Goal: Task Accomplishment & Management: Use online tool/utility

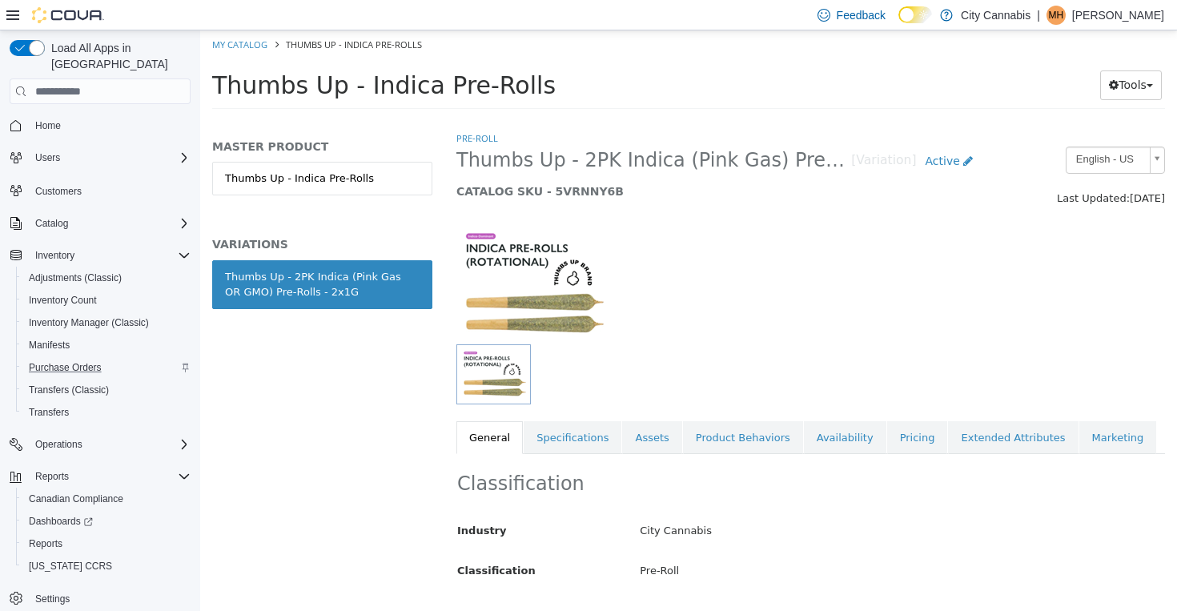
scroll to position [807, 0]
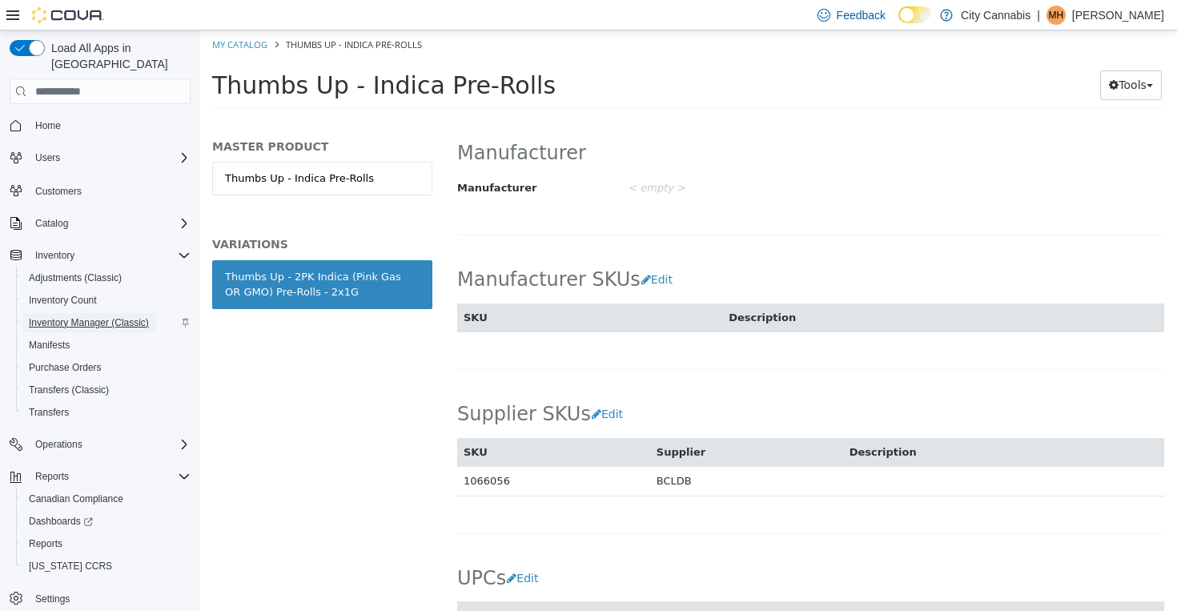
click at [99, 316] on span "Inventory Manager (Classic)" at bounding box center [89, 322] width 120 height 13
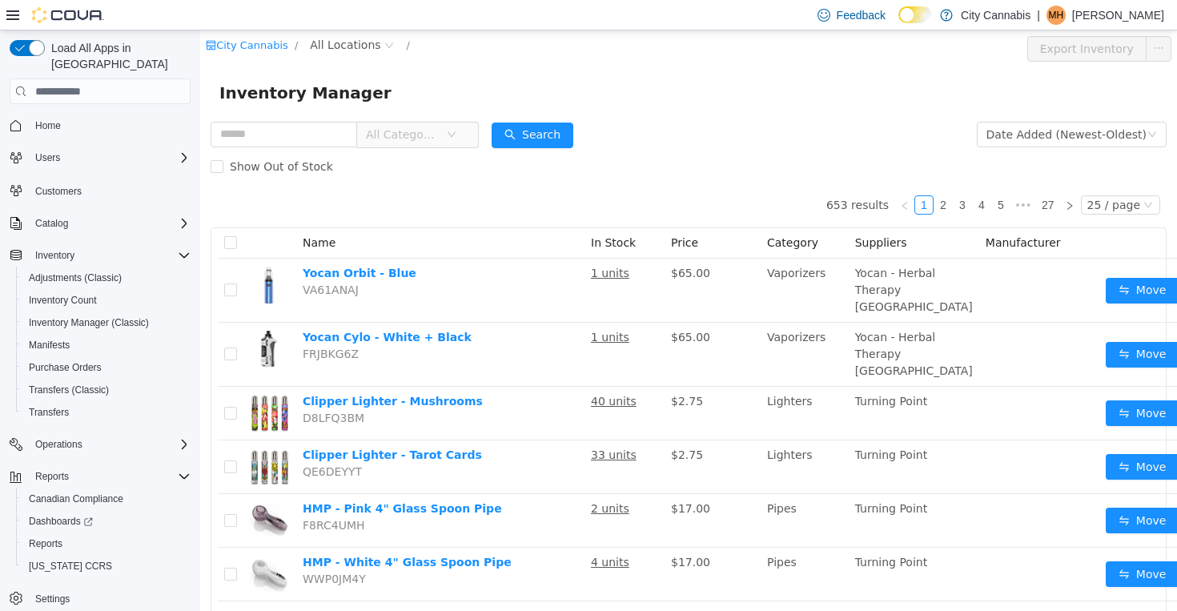
click at [397, 138] on span "All Categories" at bounding box center [402, 134] width 73 height 16
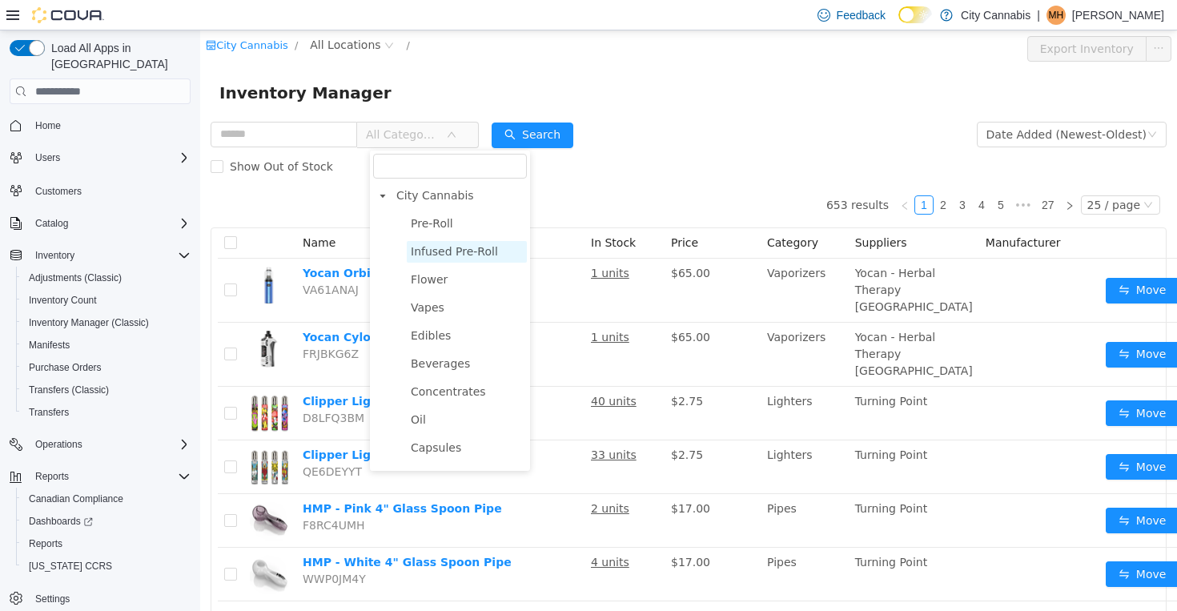
click at [447, 260] on span "Infused Pre-Roll" at bounding box center [467, 252] width 120 height 22
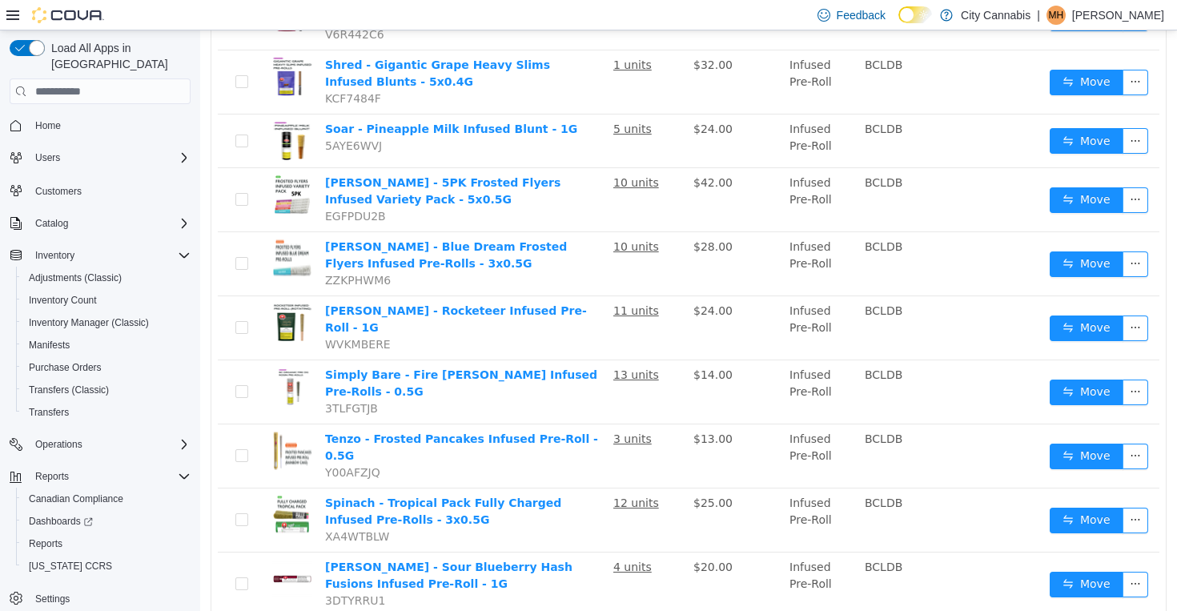
scroll to position [1252, 0]
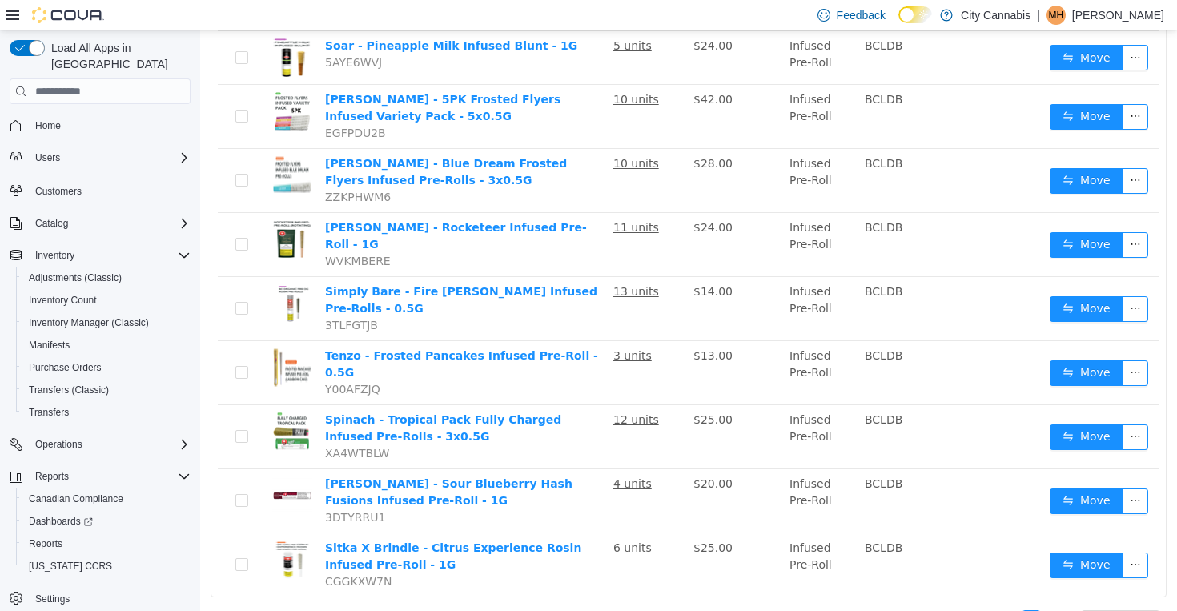
click at [1049, 610] on link "2" at bounding box center [1050, 620] width 18 height 18
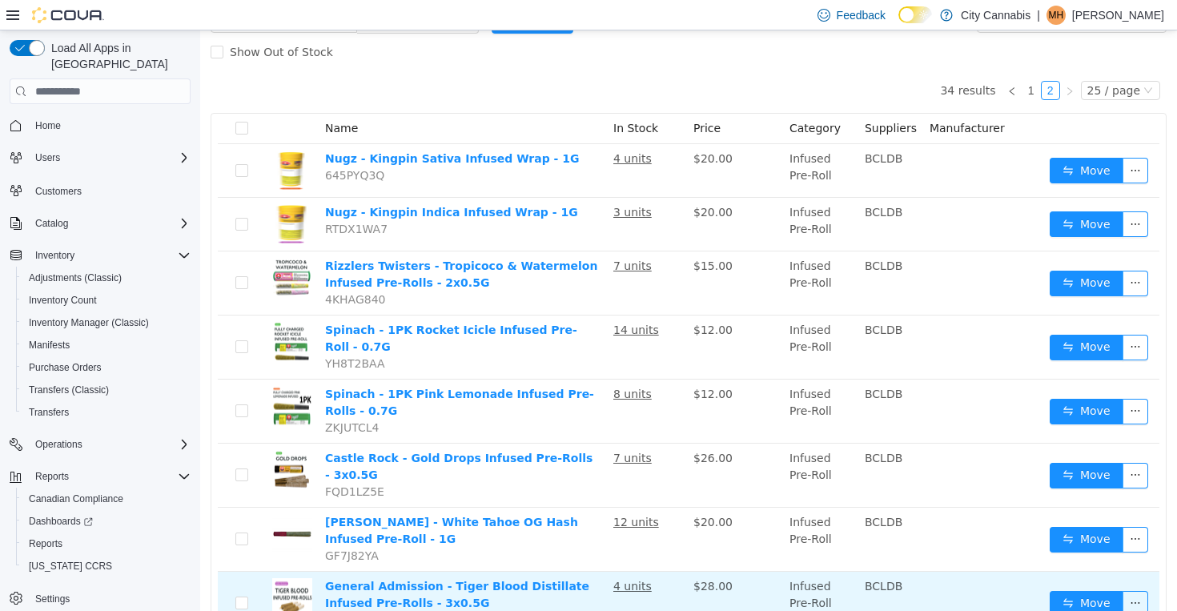
scroll to position [110, 0]
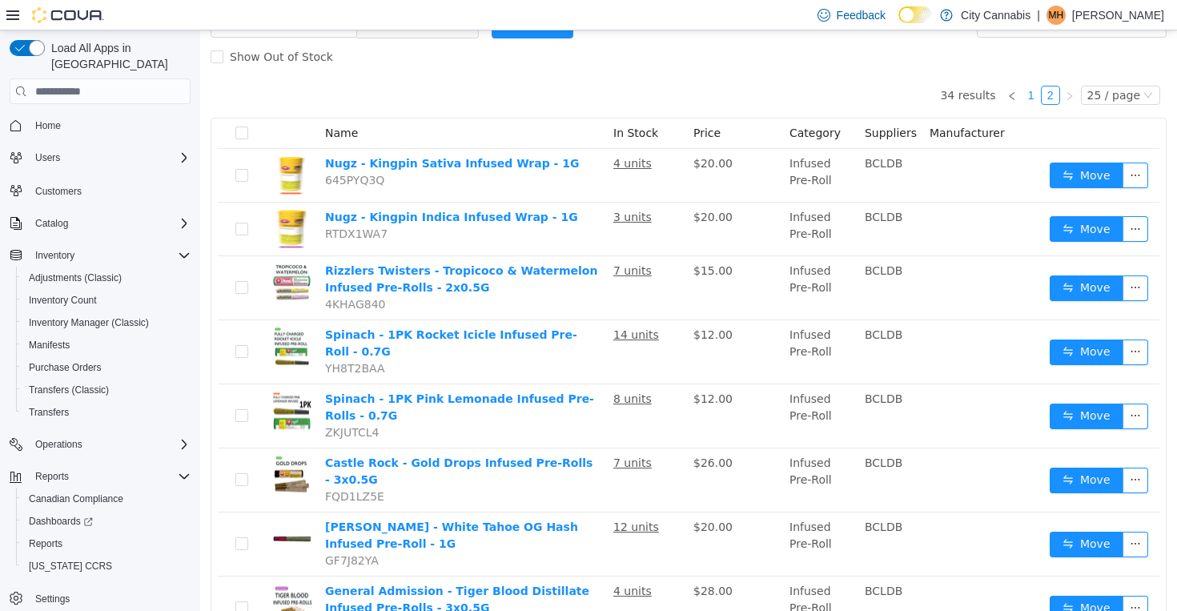
click at [1040, 94] on link "1" at bounding box center [1031, 95] width 18 height 18
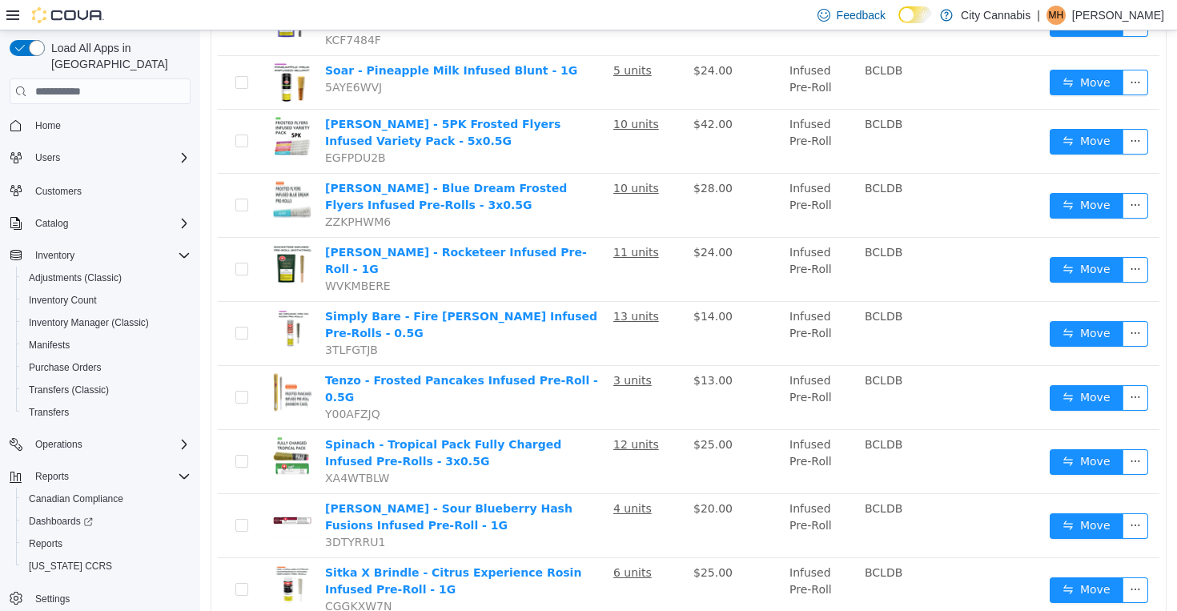
scroll to position [1252, 0]
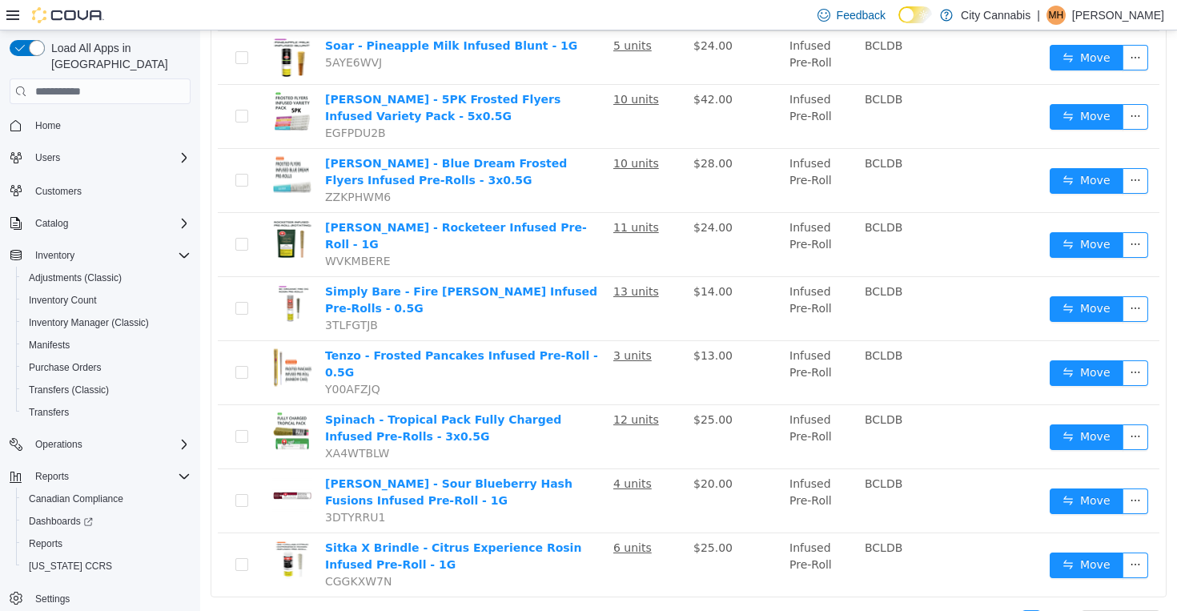
click at [1053, 610] on link "2" at bounding box center [1050, 620] width 18 height 18
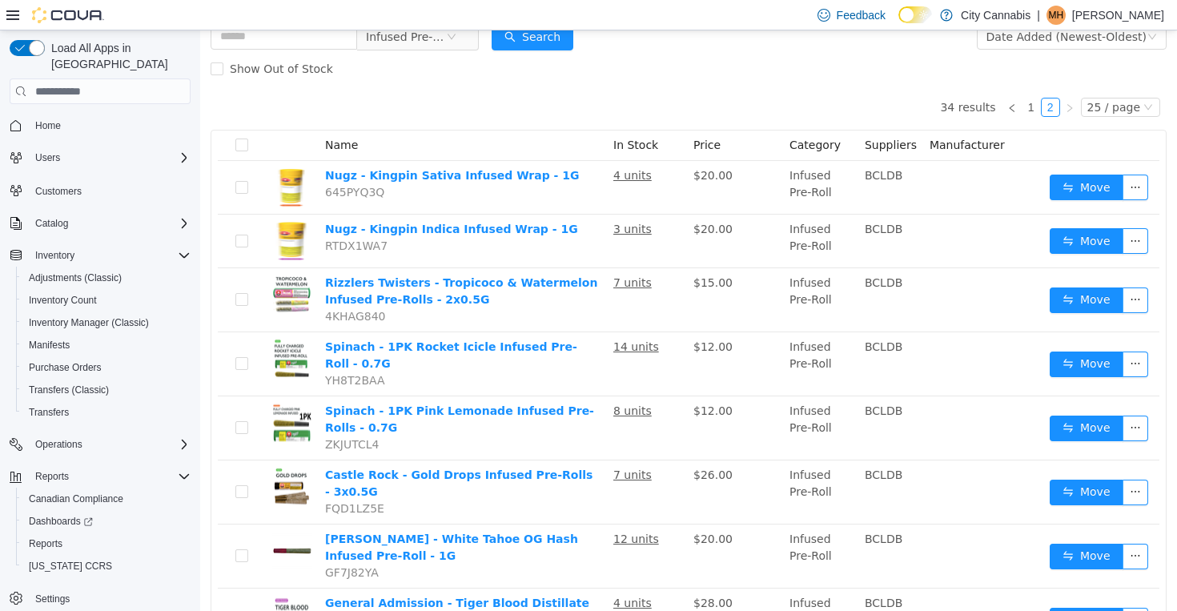
scroll to position [96, 0]
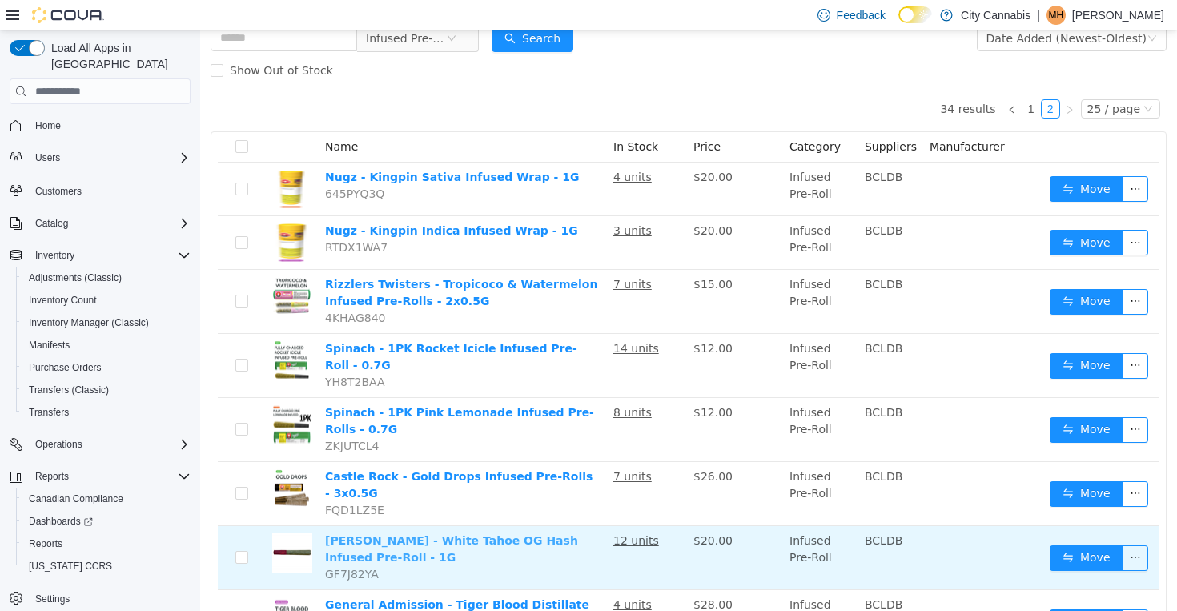
click at [500, 539] on link "Lord Jones - White Tahoe OG Hash Infused Pre-Roll - 1G" at bounding box center [451, 549] width 253 height 30
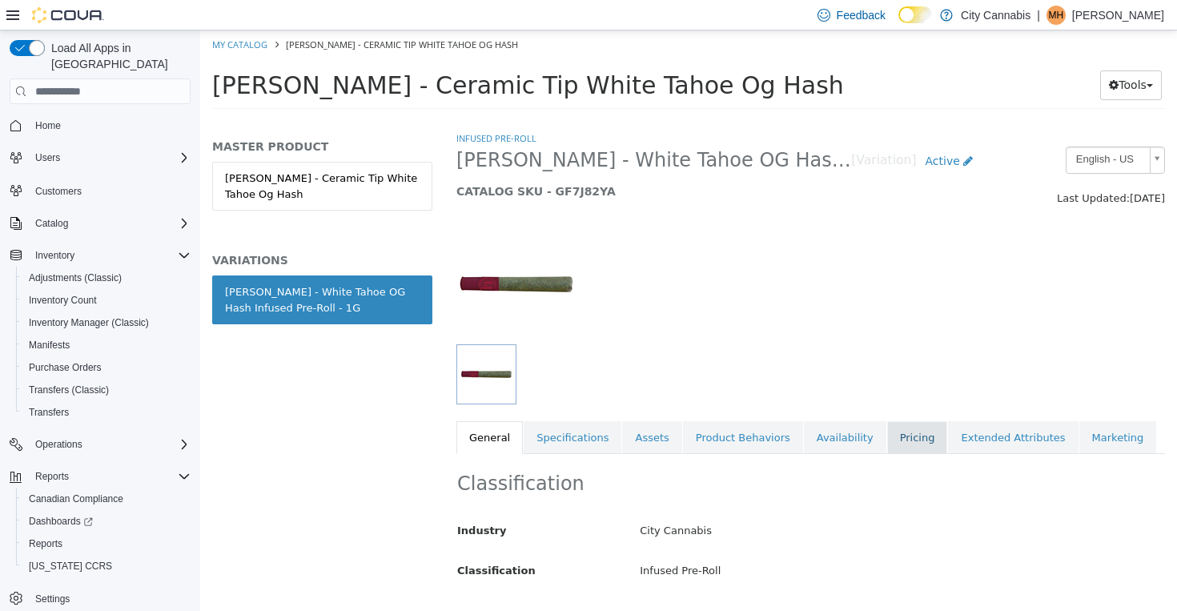
click at [897, 443] on link "Pricing" at bounding box center [917, 438] width 61 height 34
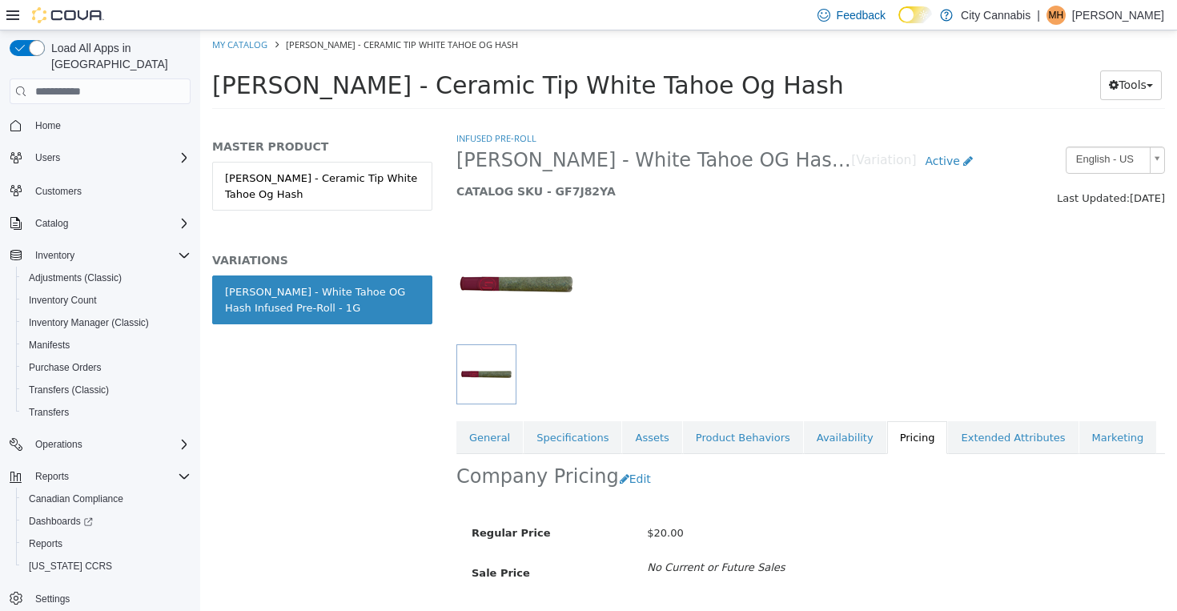
scroll to position [93, 0]
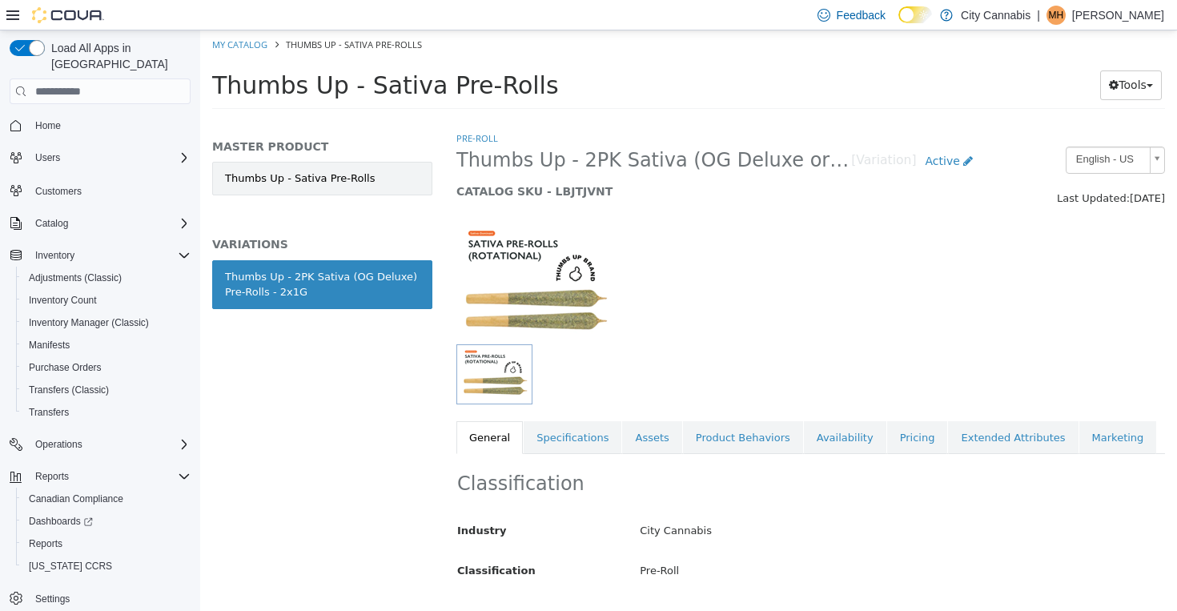
scroll to position [255, 0]
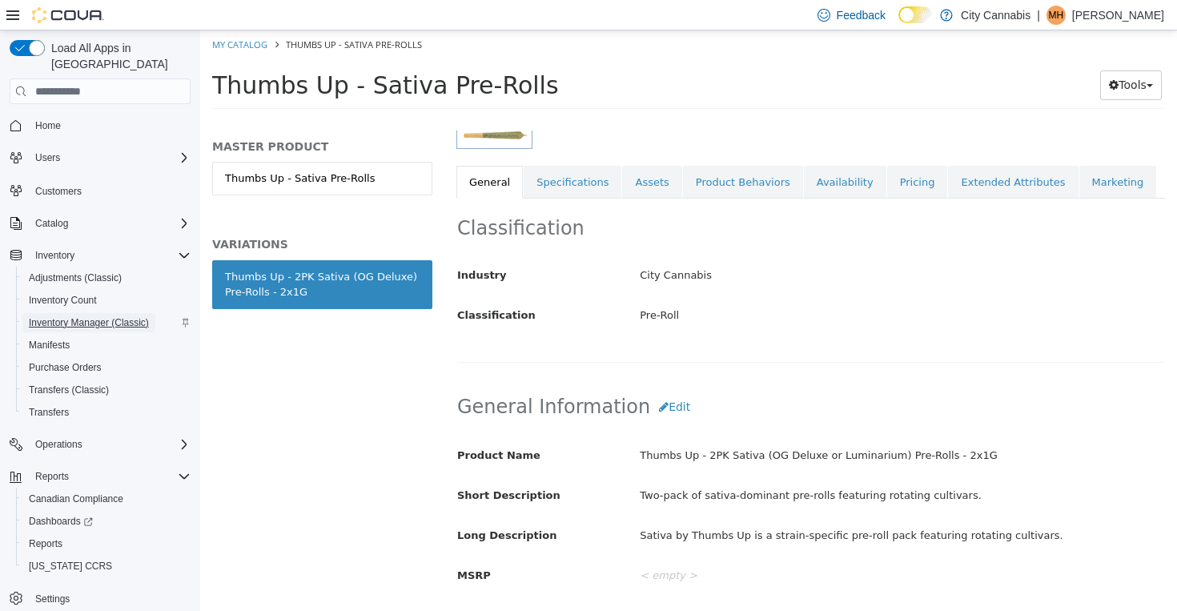
click at [92, 316] on span "Inventory Manager (Classic)" at bounding box center [89, 322] width 120 height 13
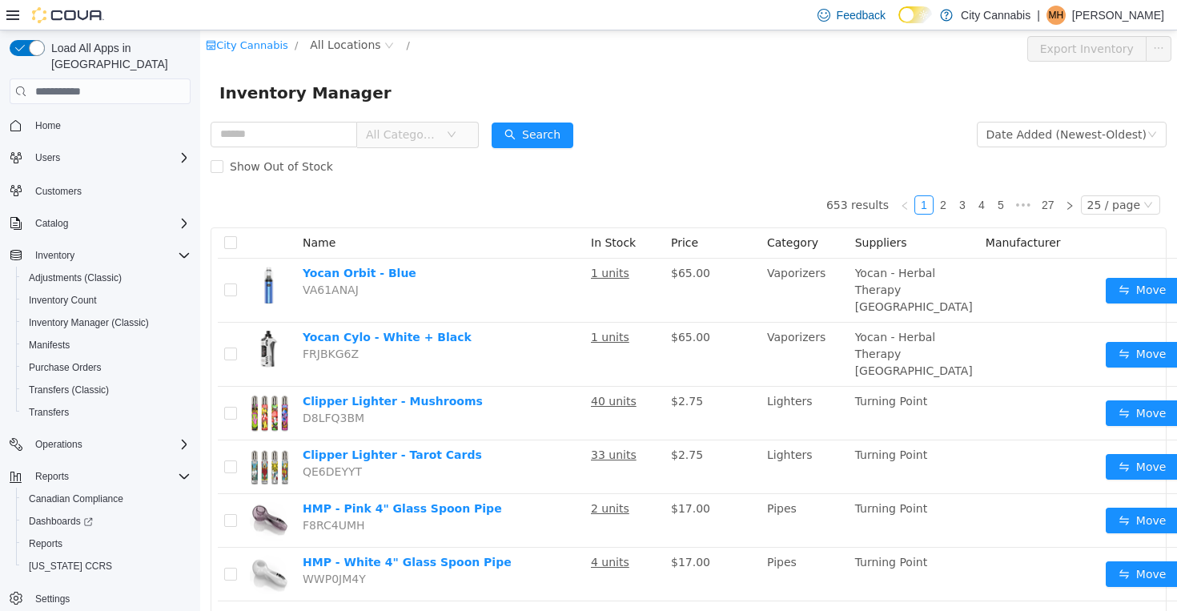
click at [401, 133] on span "All Categories" at bounding box center [402, 134] width 73 height 16
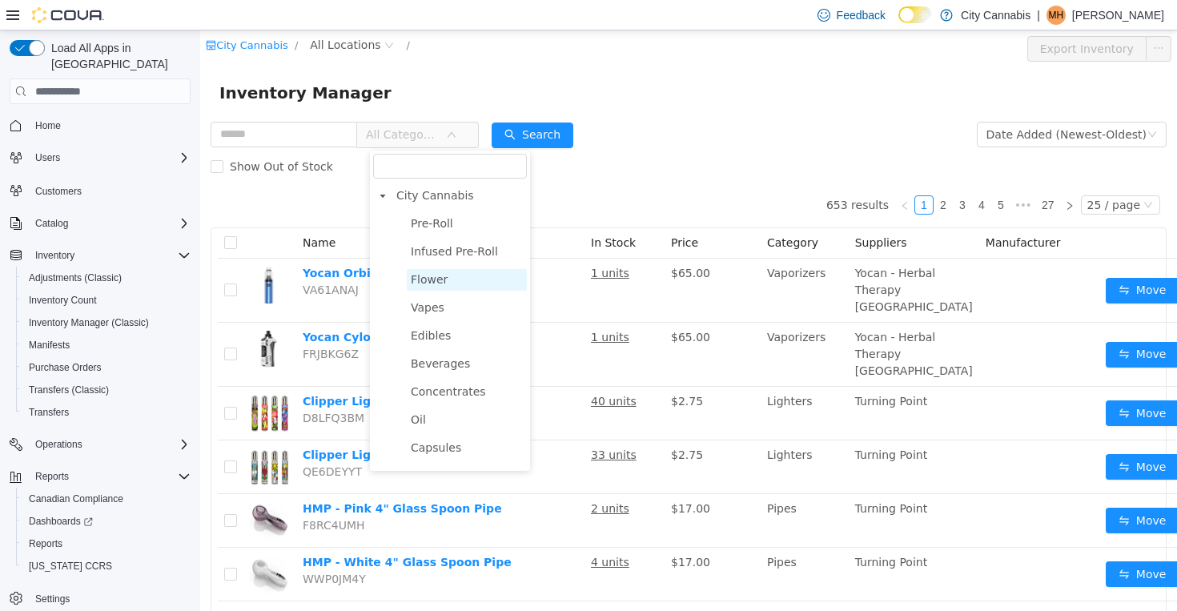
click at [434, 281] on span "Flower" at bounding box center [429, 279] width 37 height 13
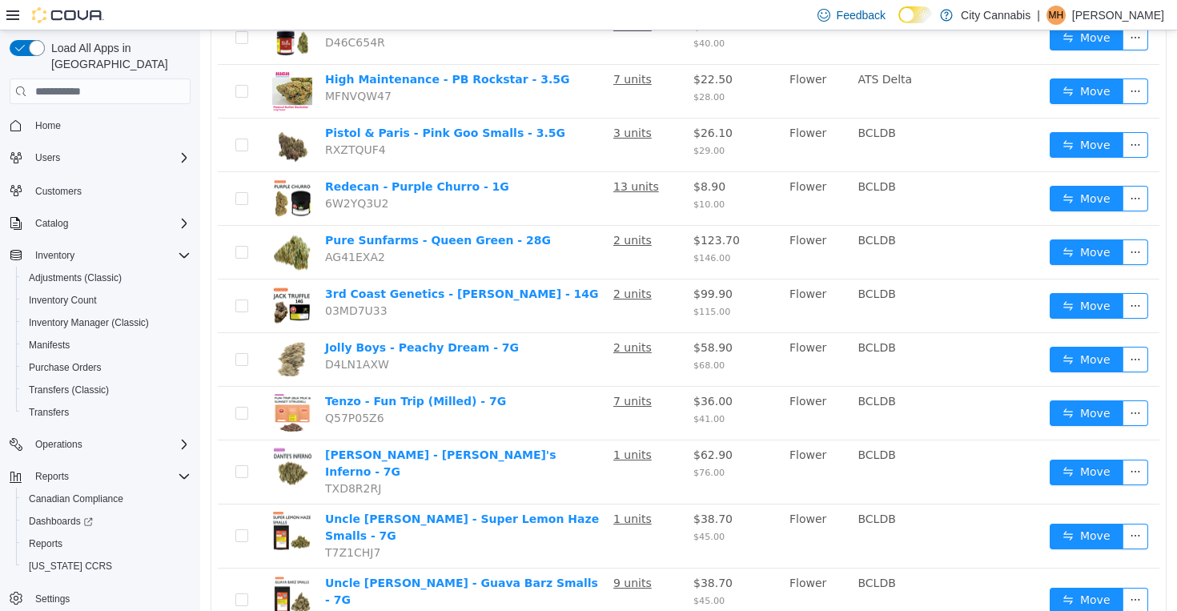
scroll to position [1033, 0]
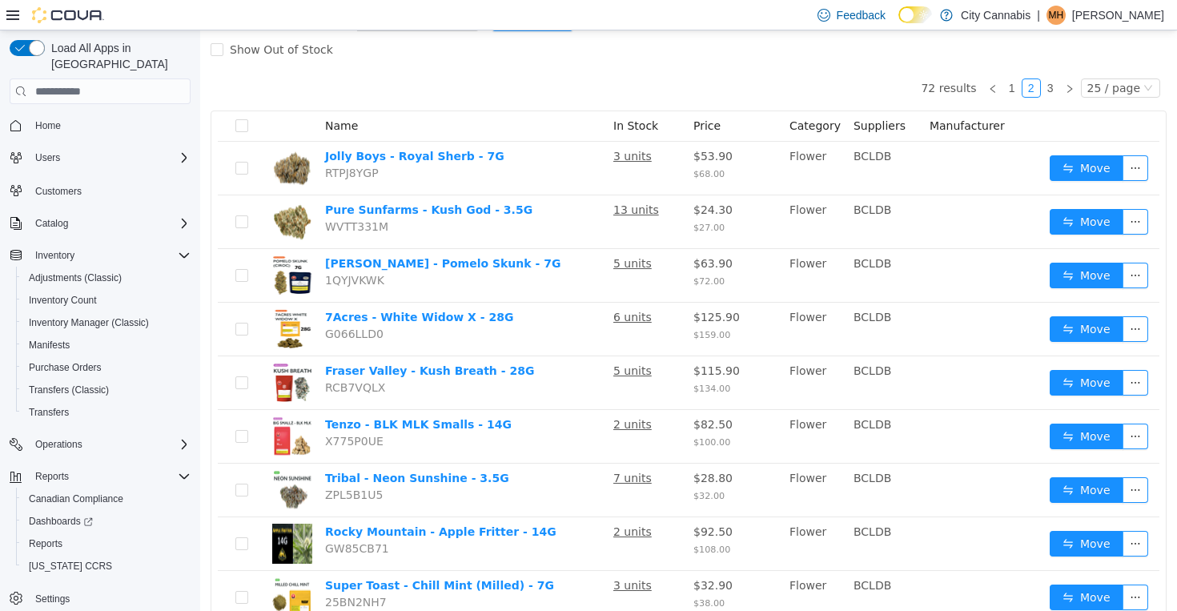
scroll to position [107, 0]
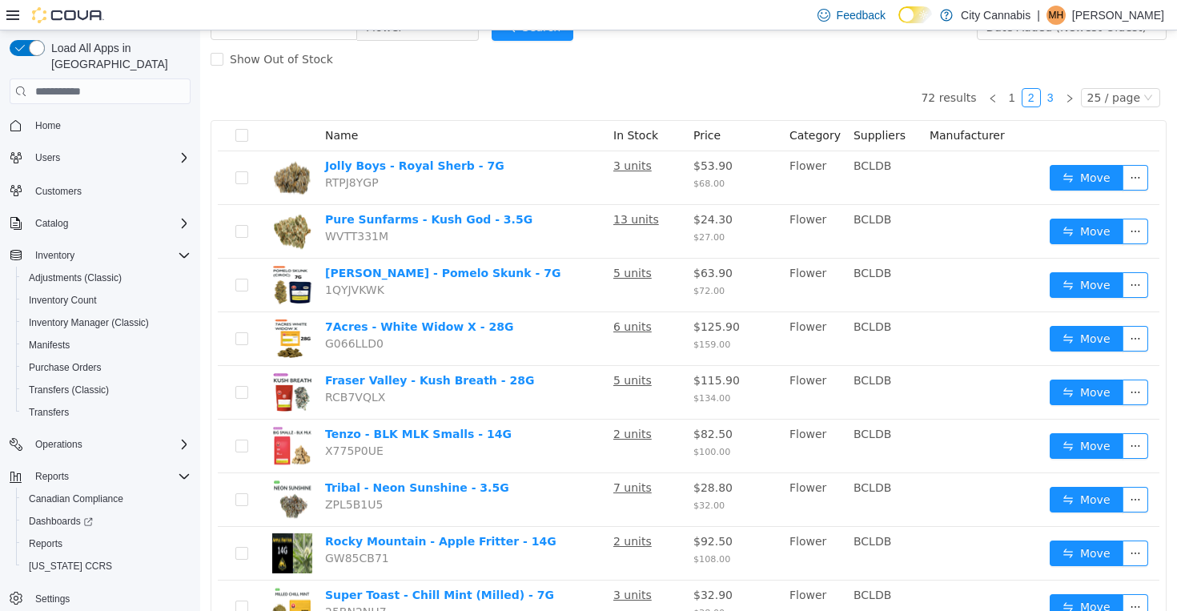
click at [1053, 98] on link "3" at bounding box center [1050, 98] width 18 height 18
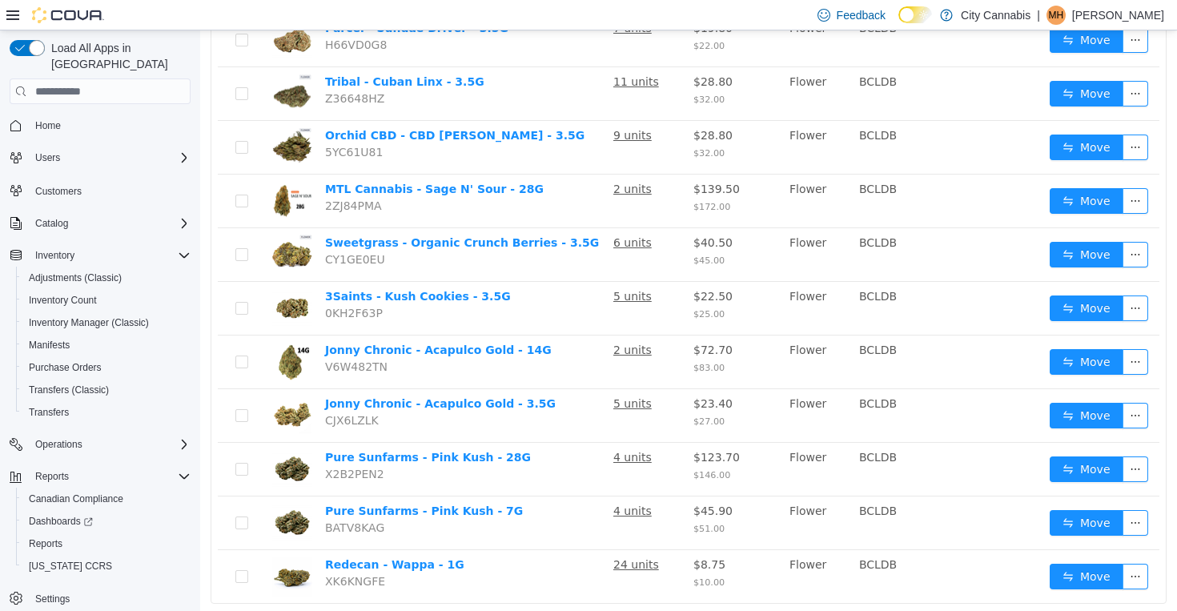
scroll to position [873, 0]
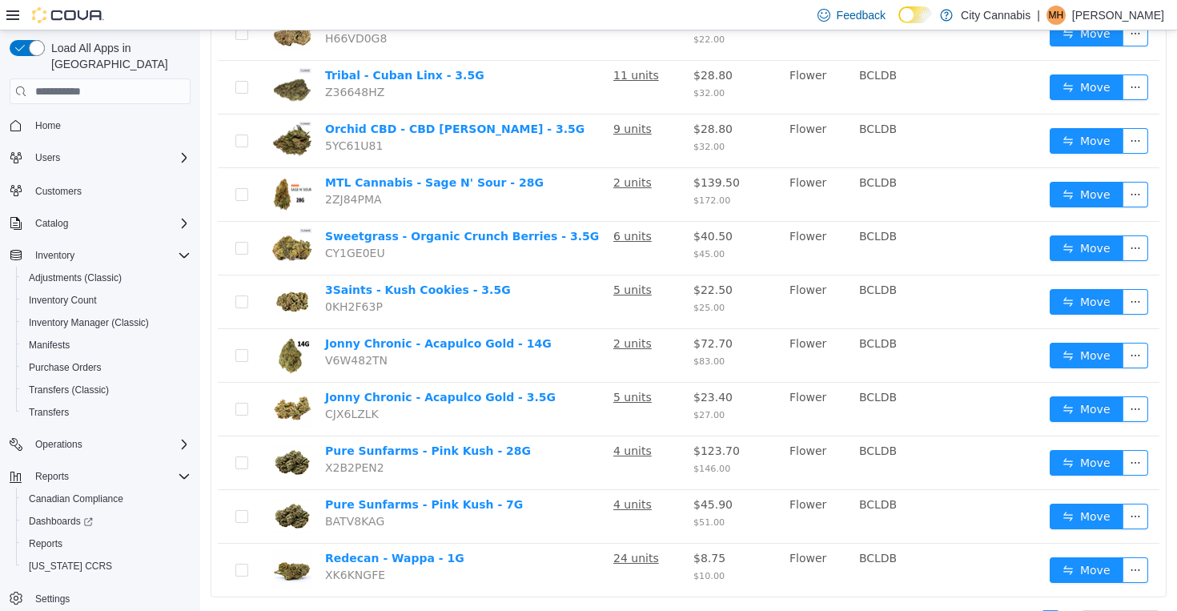
click at [1029, 610] on link "2" at bounding box center [1031, 620] width 18 height 18
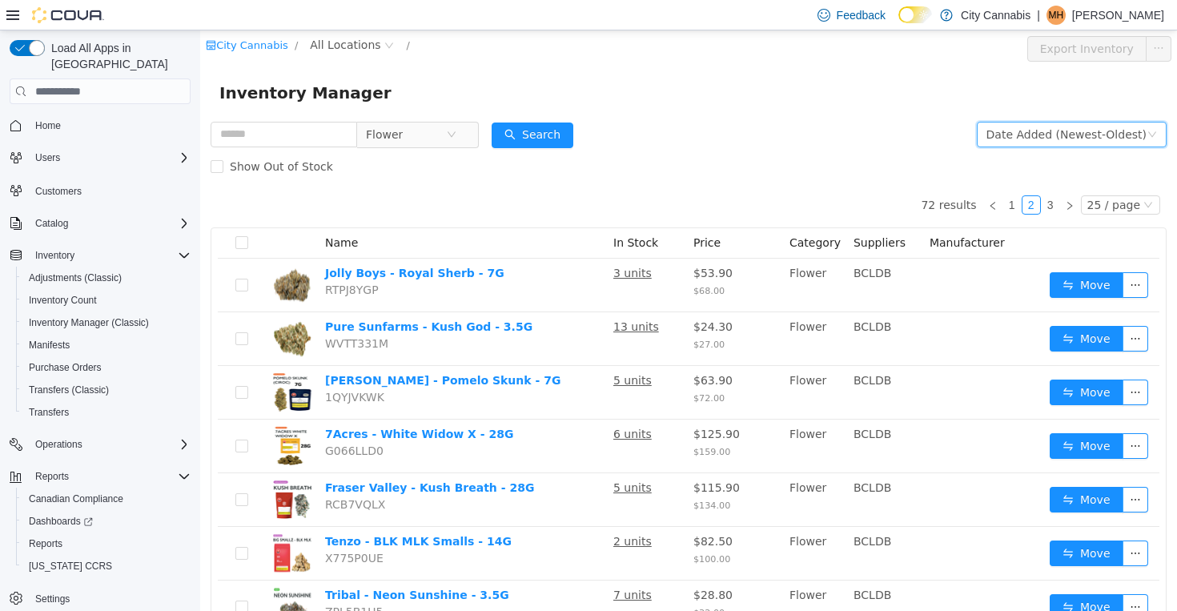
click at [1022, 130] on div "Date Added (Newest-Oldest)" at bounding box center [1066, 134] width 160 height 24
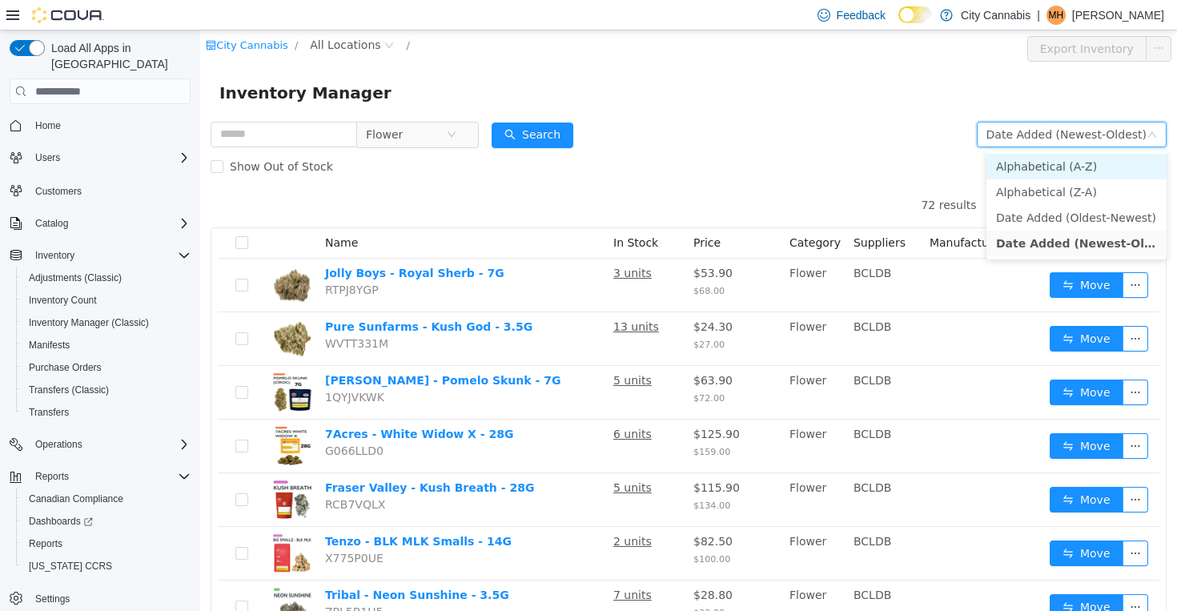
click at [1016, 157] on li "Alphabetical (A-Z)" at bounding box center [1076, 167] width 180 height 26
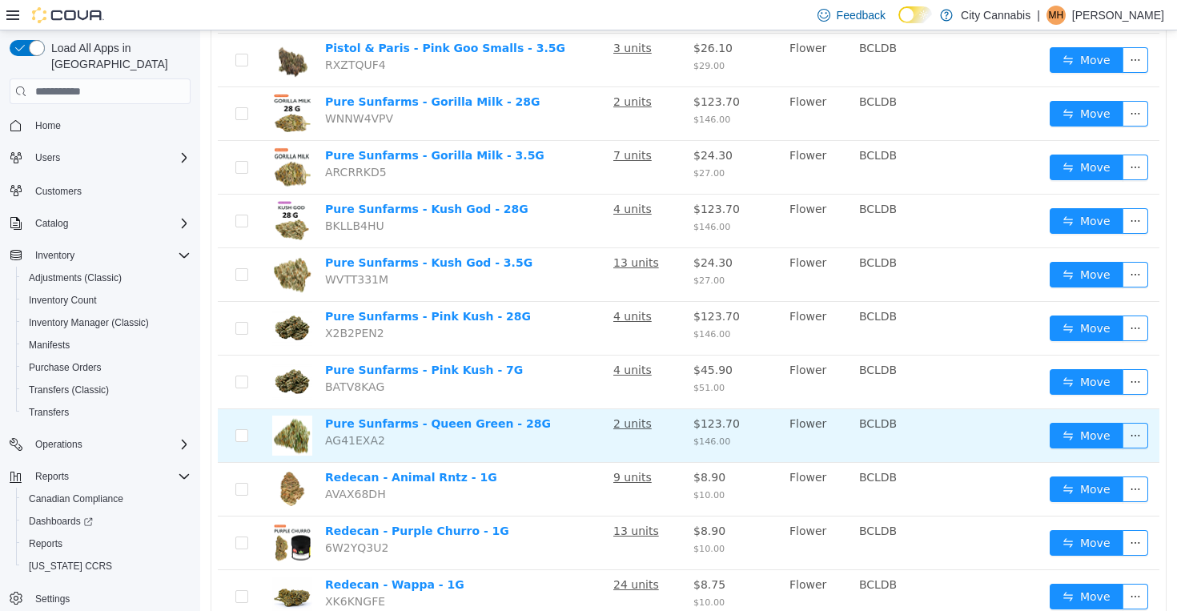
scroll to position [1033, 0]
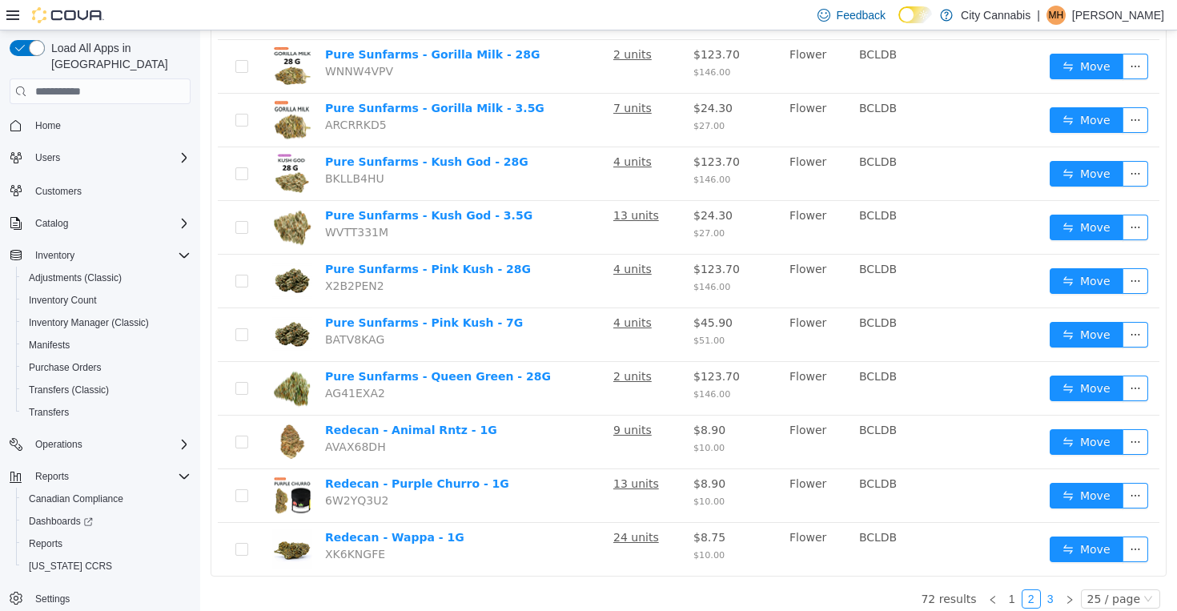
click at [1046, 590] on link "3" at bounding box center [1050, 599] width 18 height 18
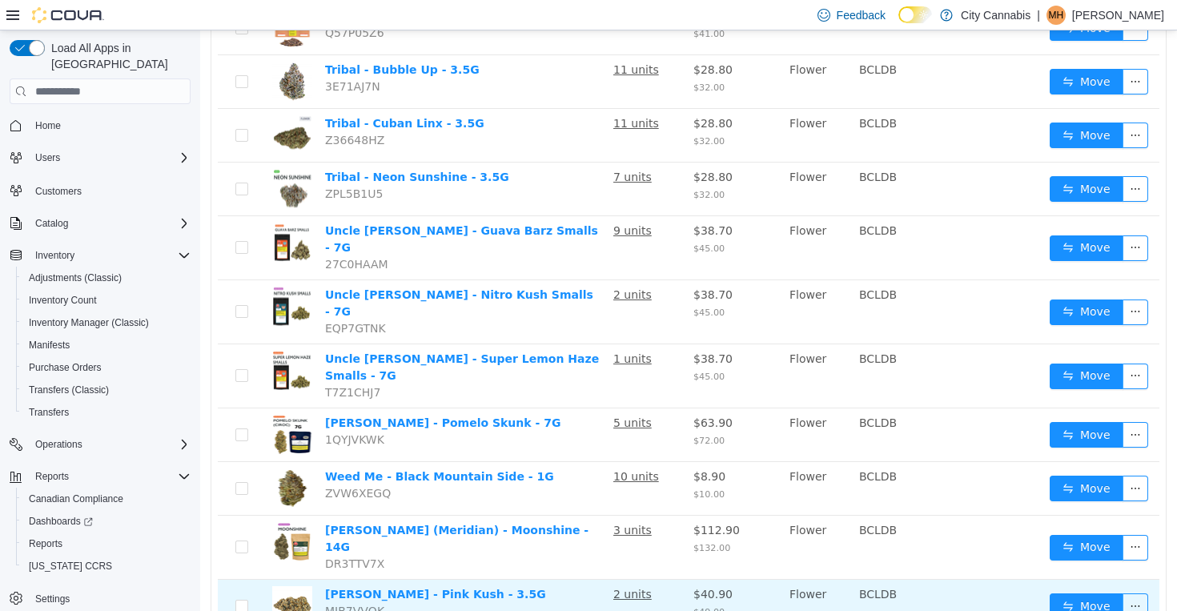
scroll to position [873, 0]
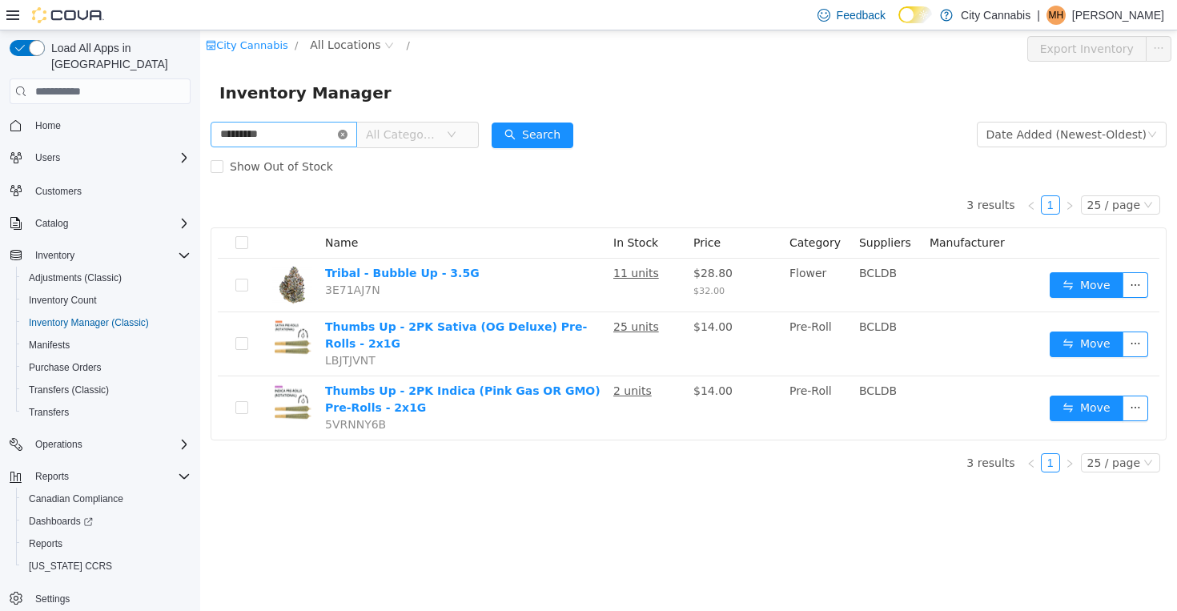
click at [347, 134] on icon "icon: close-circle" at bounding box center [343, 135] width 10 height 10
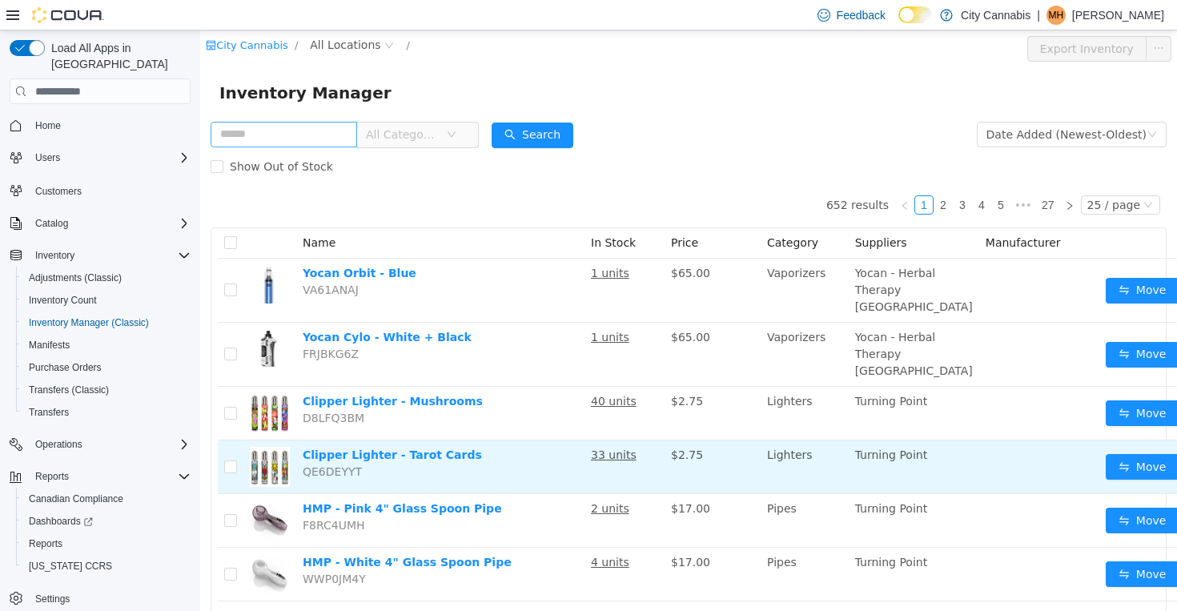
scroll to position [294, 0]
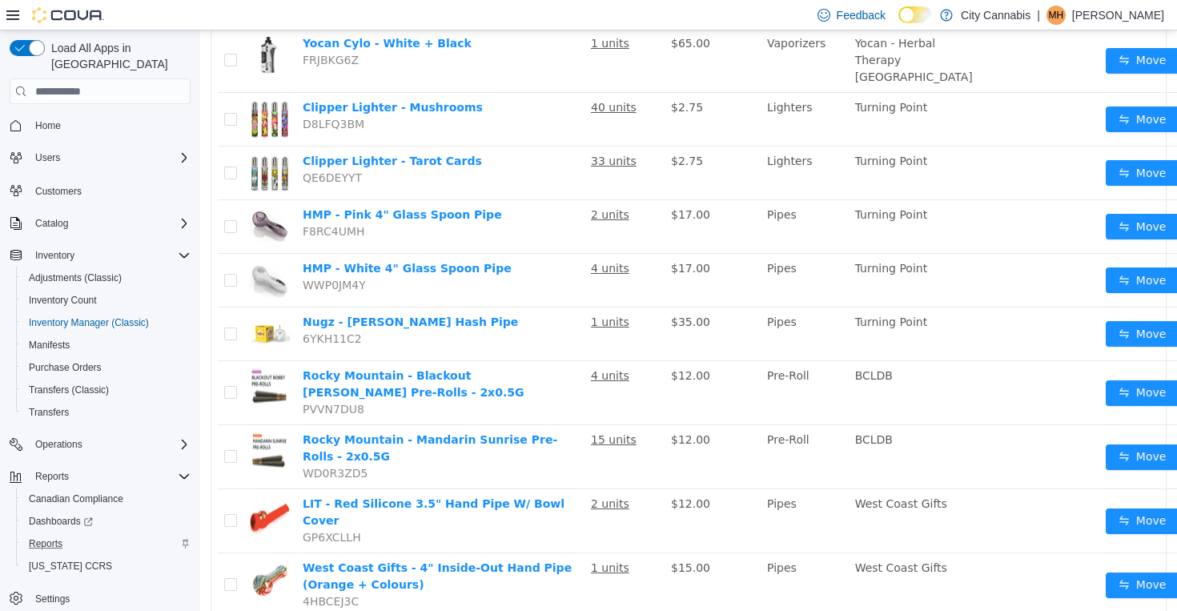
click at [130, 534] on div "Reports" at bounding box center [106, 543] width 168 height 19
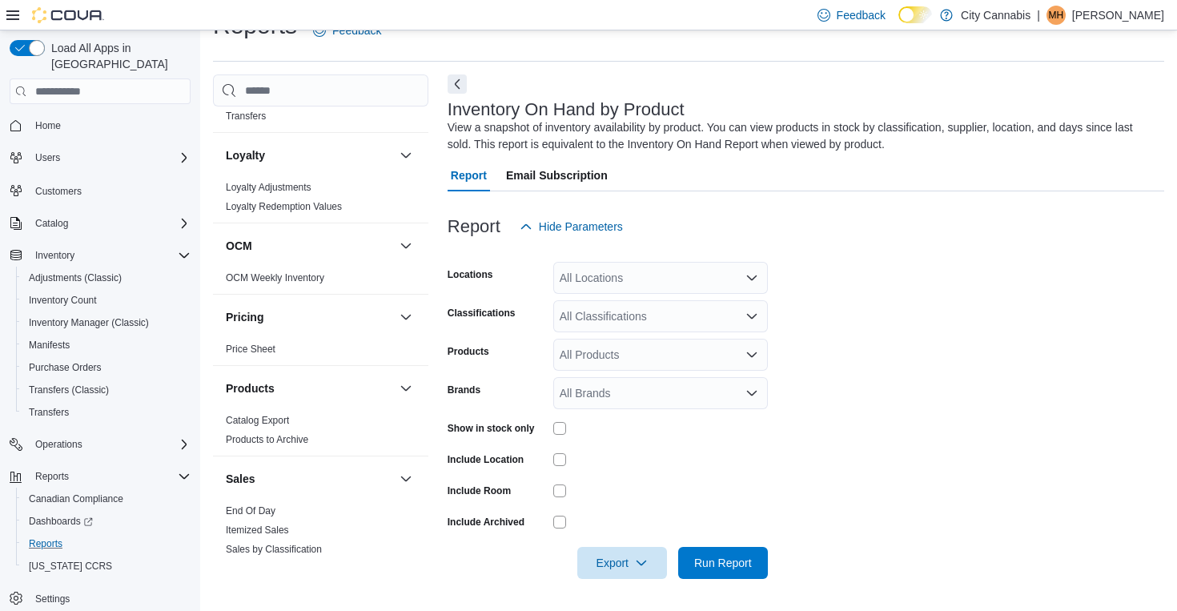
scroll to position [1294, 0]
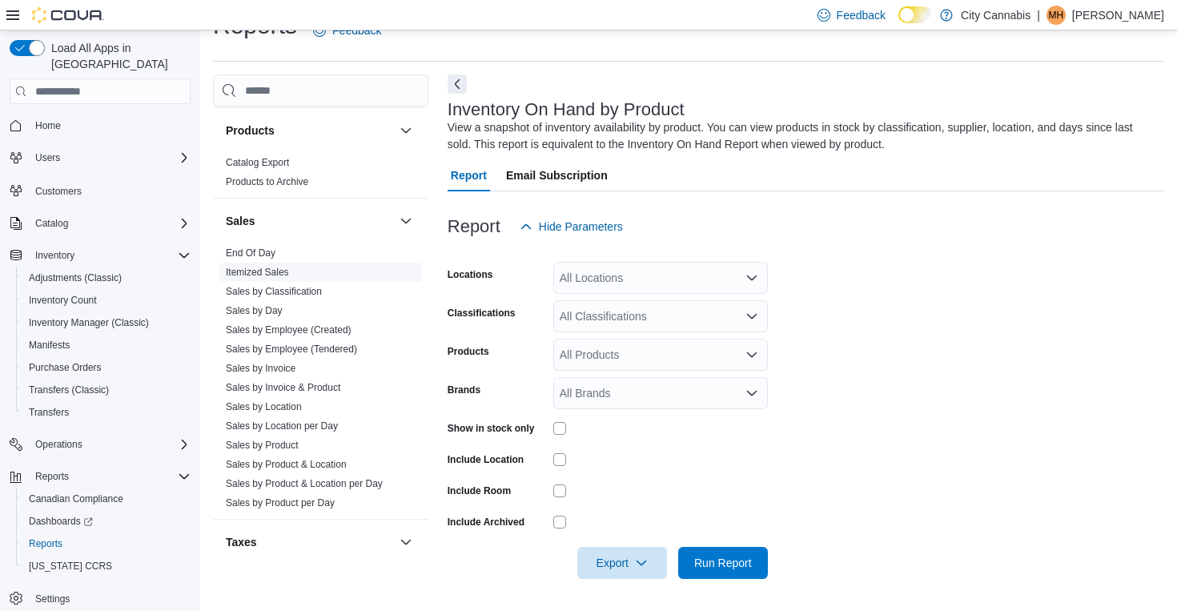
click at [258, 267] on link "Itemized Sales" at bounding box center [257, 272] width 63 height 11
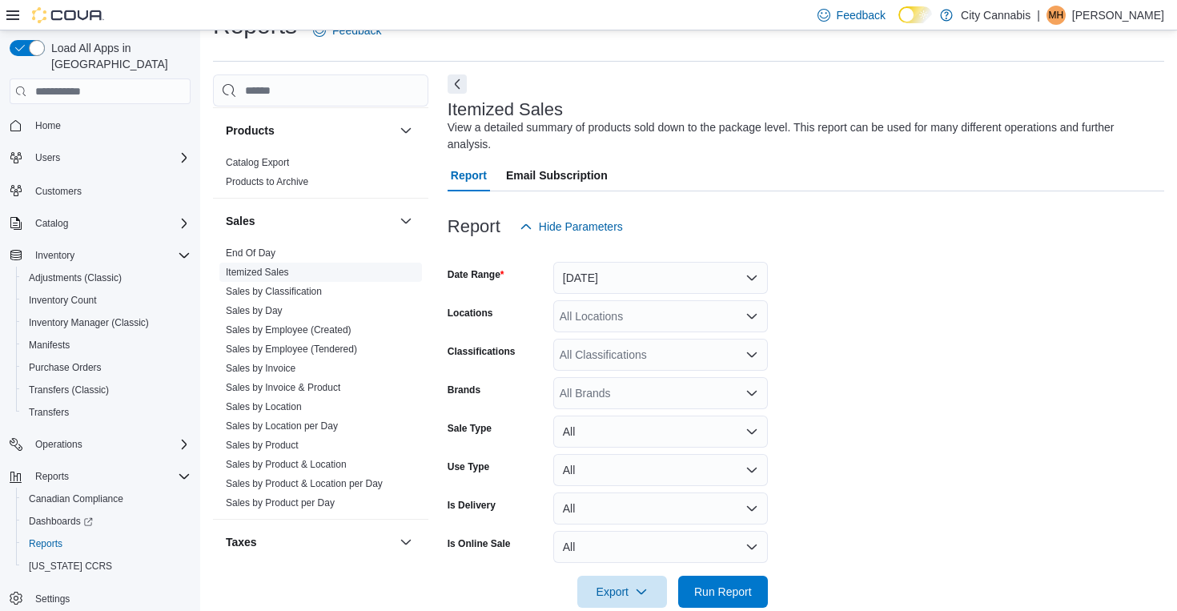
scroll to position [54, 0]
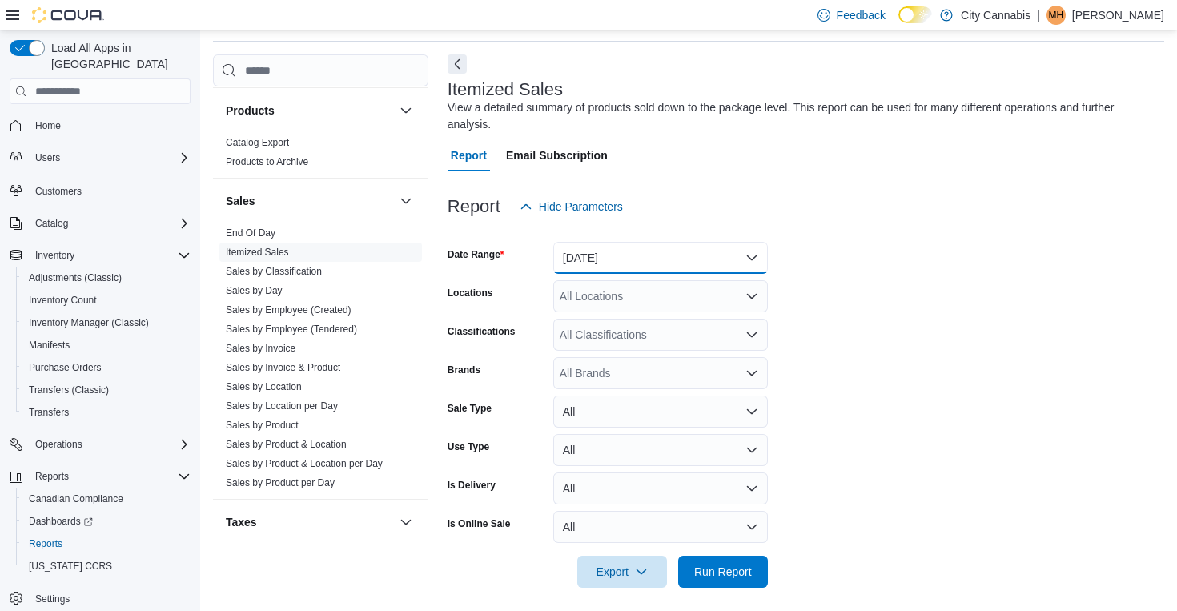
click at [603, 260] on button "[DATE]" at bounding box center [660, 258] width 215 height 32
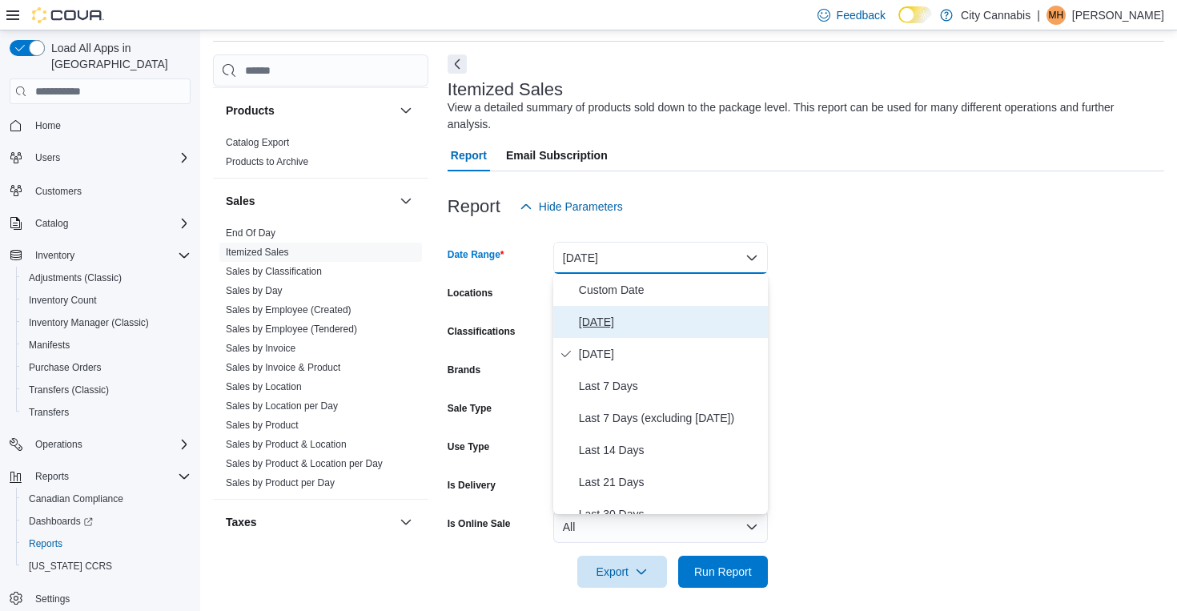
click at [605, 319] on span "[DATE]" at bounding box center [670, 321] width 183 height 19
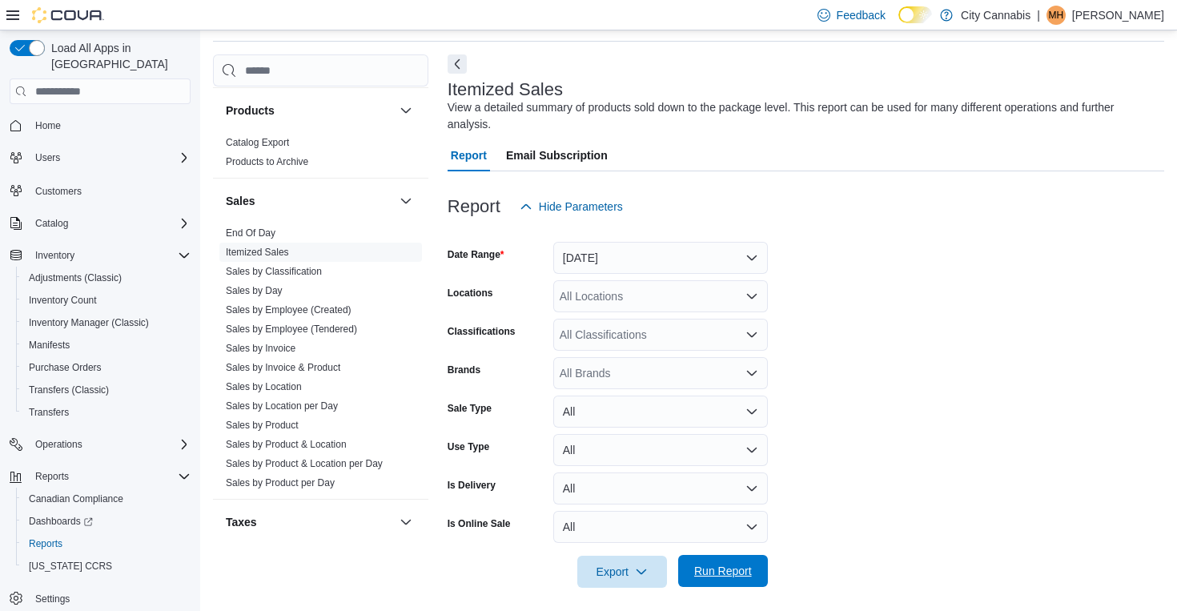
click at [724, 577] on span "Run Report" at bounding box center [723, 571] width 58 height 16
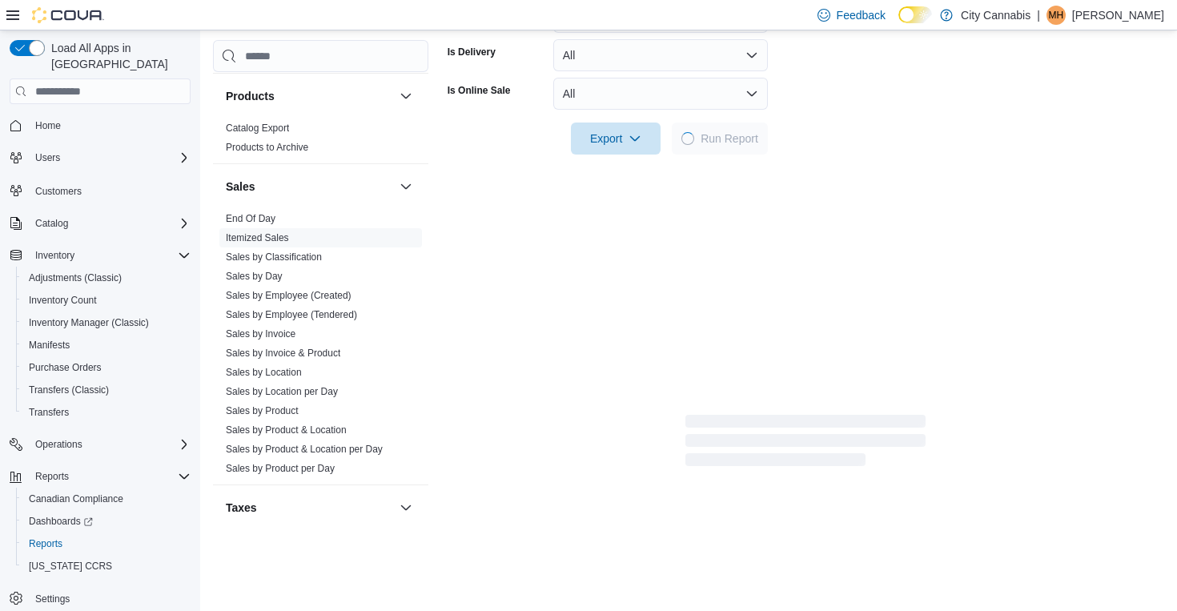
scroll to position [602, 0]
